Goal: Information Seeking & Learning: Learn about a topic

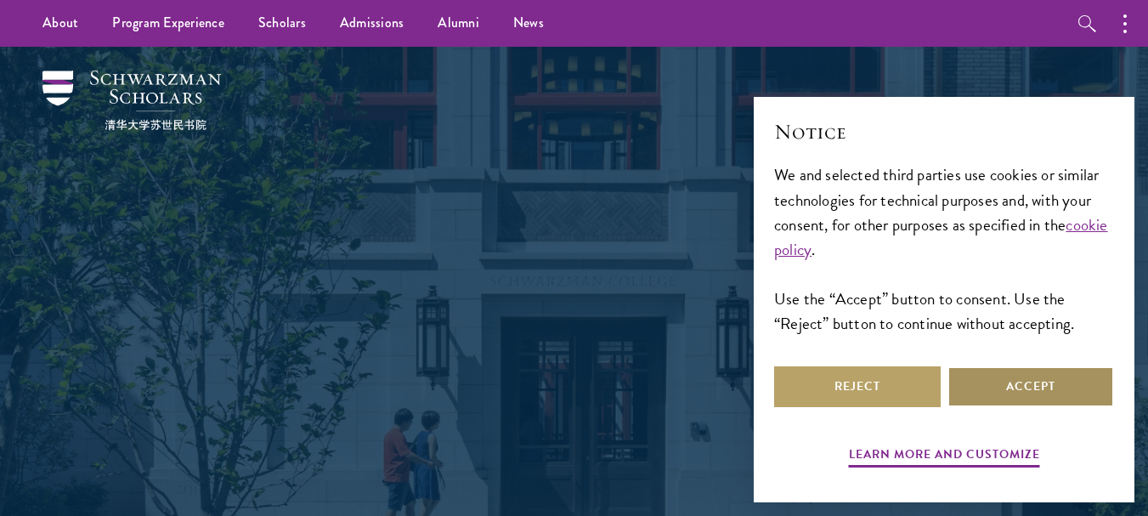
click at [969, 387] on button "Accept" at bounding box center [1030, 386] width 167 height 41
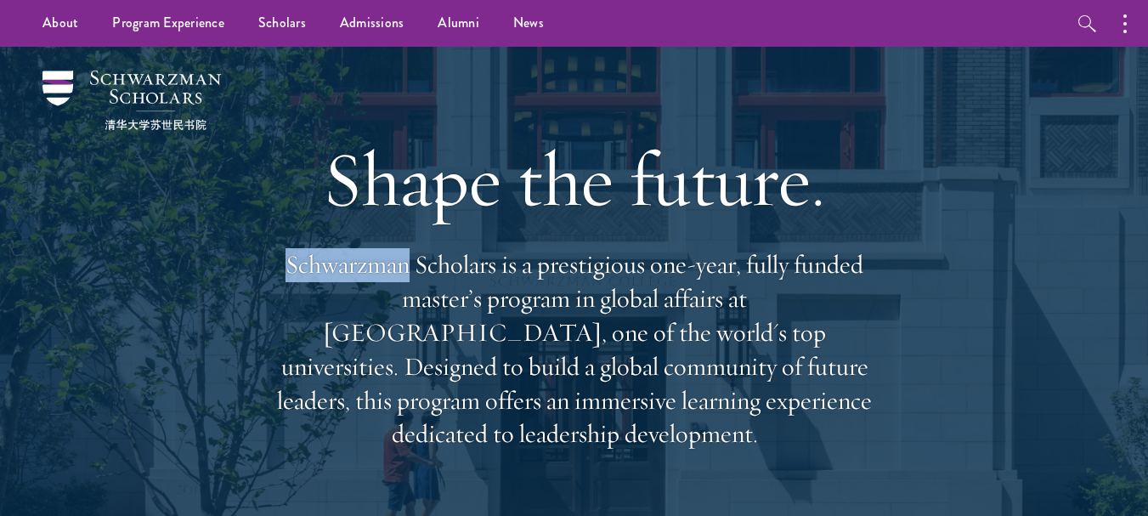
drag, startPoint x: 356, startPoint y: 264, endPoint x: 406, endPoint y: 267, distance: 50.2
click at [406, 267] on p "Schwarzman Scholars is a prestigious one-year, fully funded master’s program in…" at bounding box center [574, 349] width 612 height 203
copy p "Schwarzman"
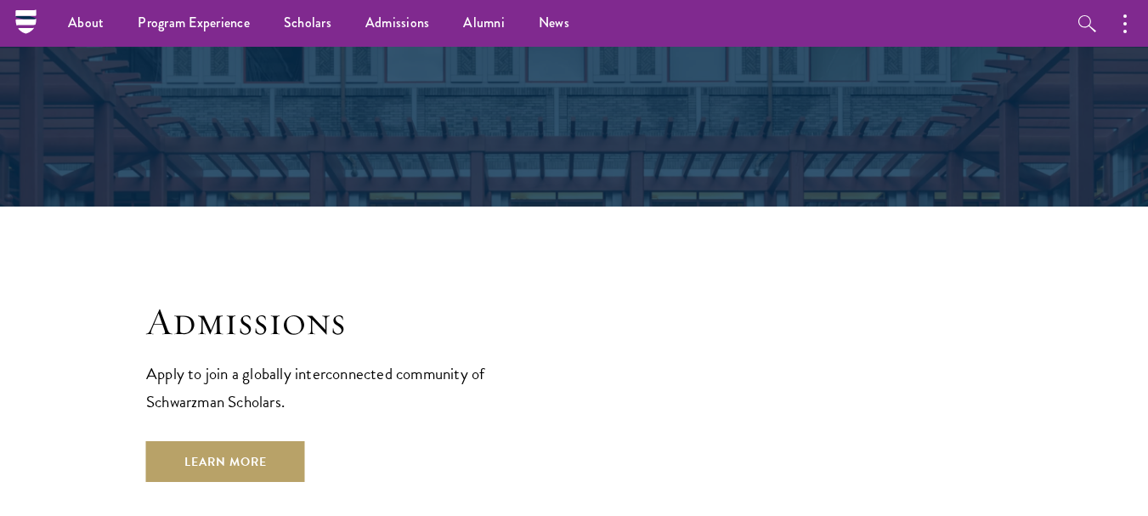
scroll to position [2608, 0]
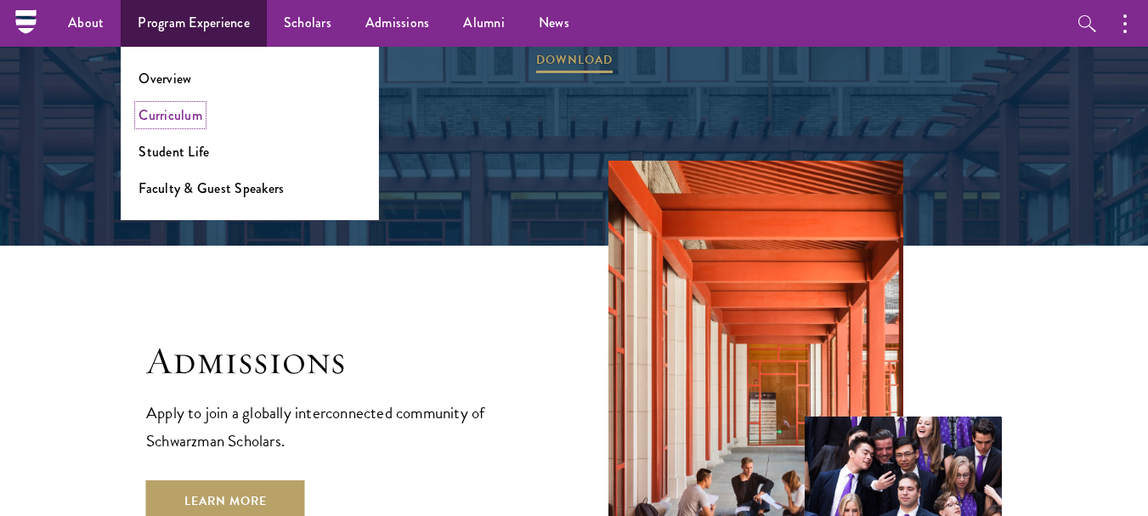
click at [176, 112] on link "Curriculum" at bounding box center [170, 115] width 64 height 20
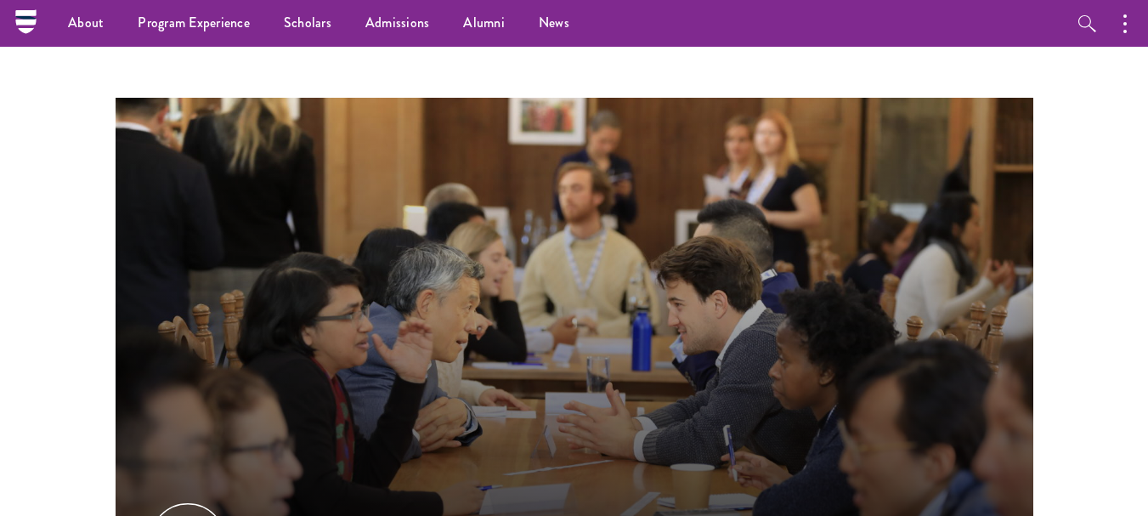
scroll to position [569, 0]
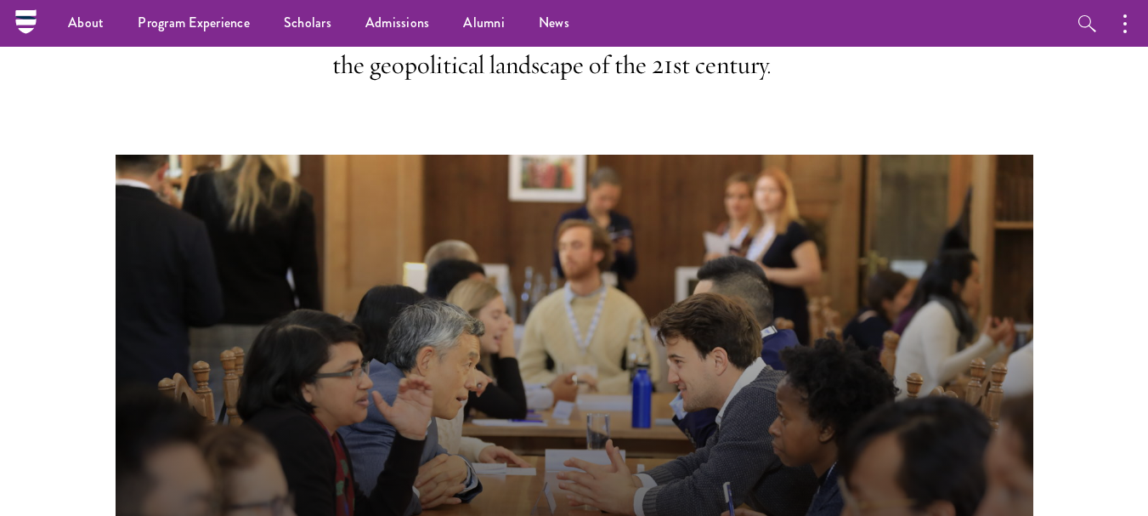
drag, startPoint x: 1155, startPoint y: 34, endPoint x: 1160, endPoint y: 59, distance: 26.0
